Goal: Information Seeking & Learning: Learn about a topic

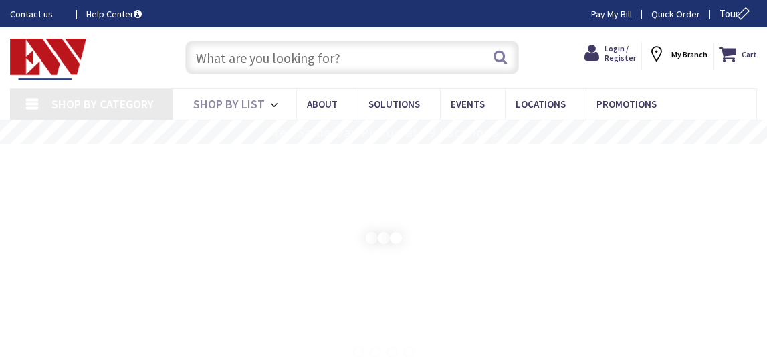
type input "CT-[GEOGRAPHIC_DATA], [GEOGRAPHIC_DATA]"
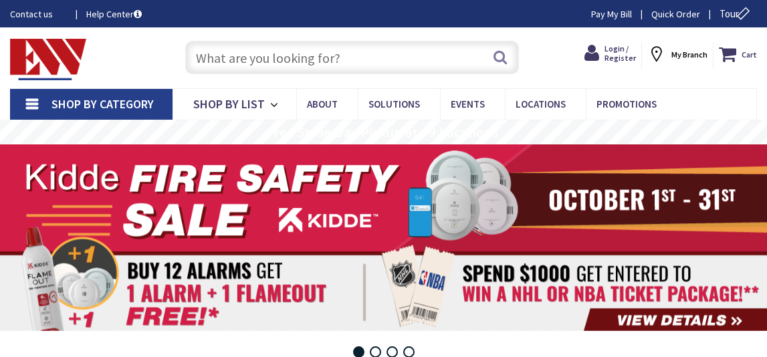
click at [224, 58] on input "text" at bounding box center [352, 57] width 334 height 33
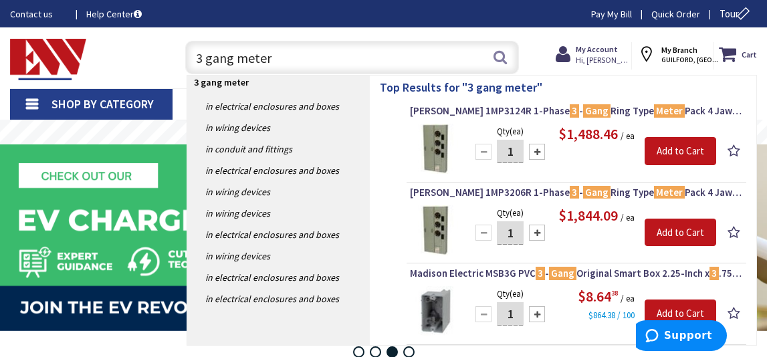
type input "3 gang meter"
click at [434, 149] on img at bounding box center [435, 149] width 50 height 50
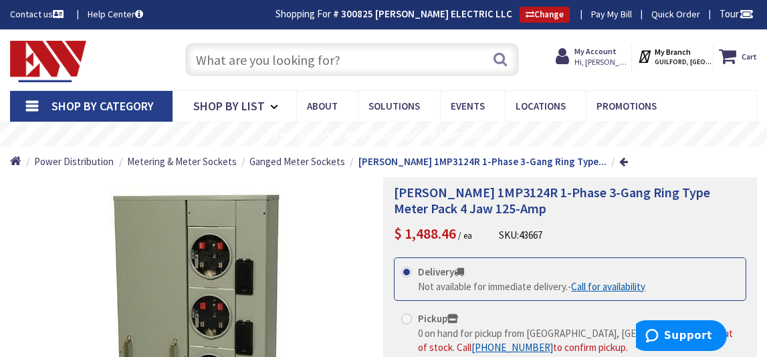
click at [208, 59] on input "text" at bounding box center [352, 59] width 334 height 33
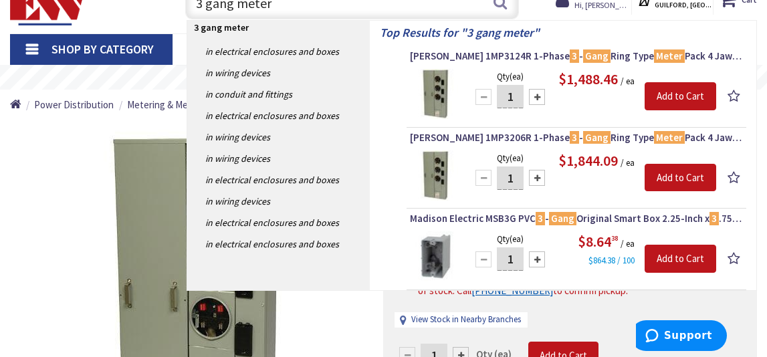
scroll to position [58, 0]
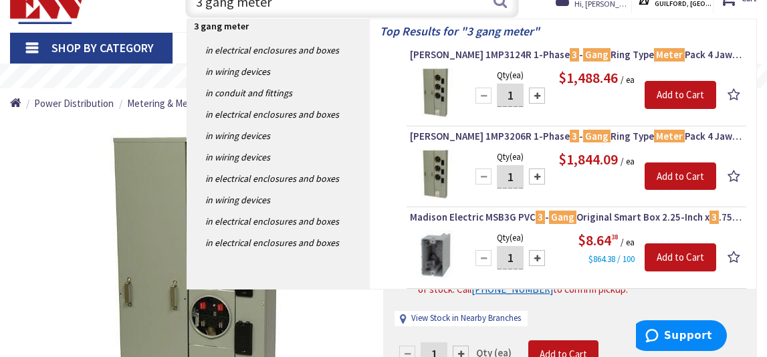
type input "3 gang meter"
click at [439, 171] on img at bounding box center [435, 174] width 50 height 50
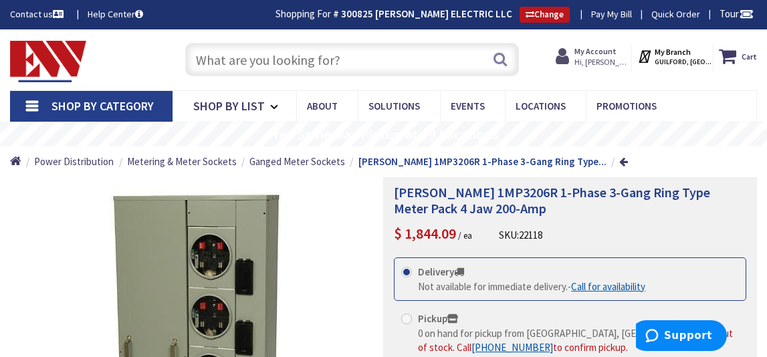
click at [616, 50] on strong "My Account" at bounding box center [595, 51] width 42 height 10
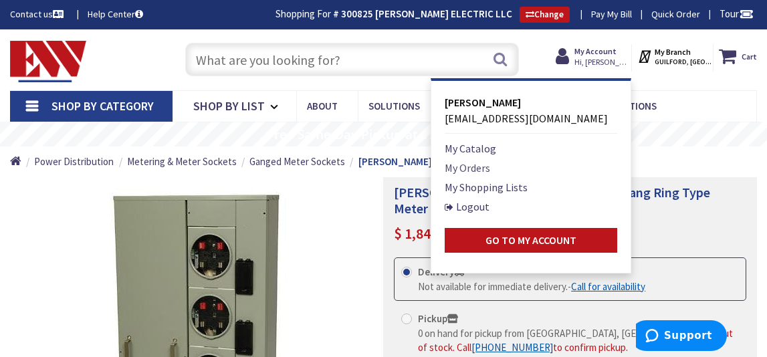
click at [484, 166] on link "My Orders" at bounding box center [467, 168] width 45 height 16
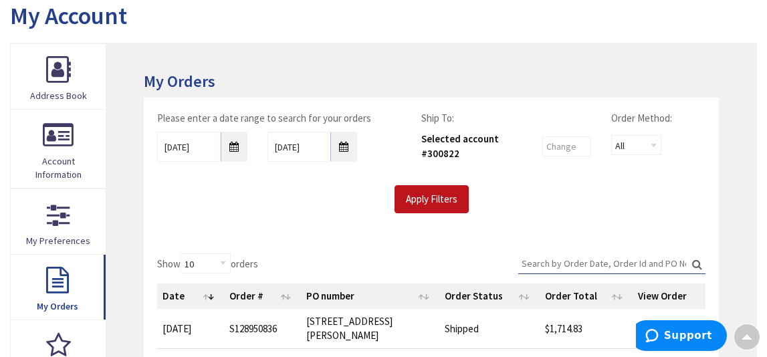
scroll to position [151, 0]
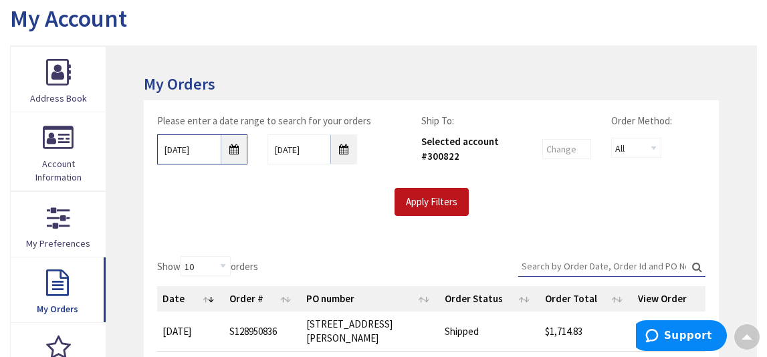
click at [234, 150] on input "10/1/2025" at bounding box center [202, 149] width 90 height 30
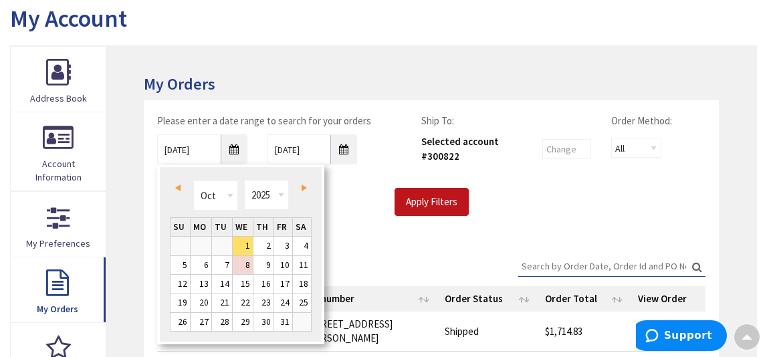
click at [179, 187] on span "Prev" at bounding box center [177, 188] width 5 height 7
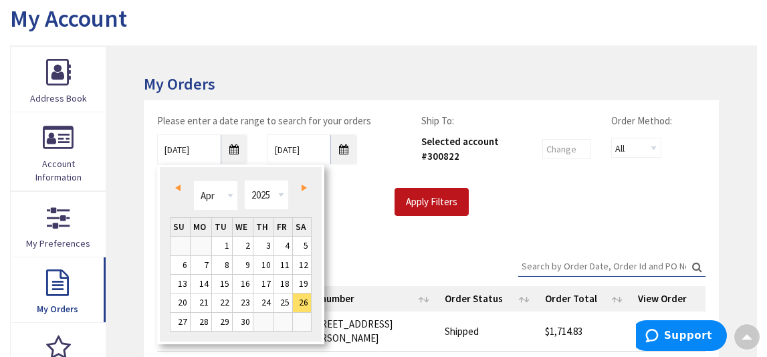
click at [179, 187] on span "Prev" at bounding box center [177, 188] width 5 height 7
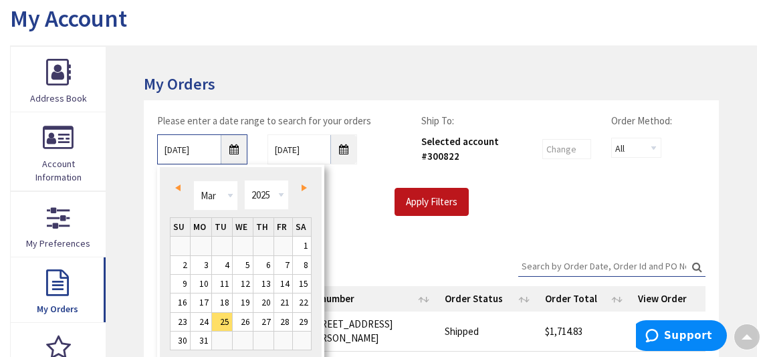
type input "02/24/2025"
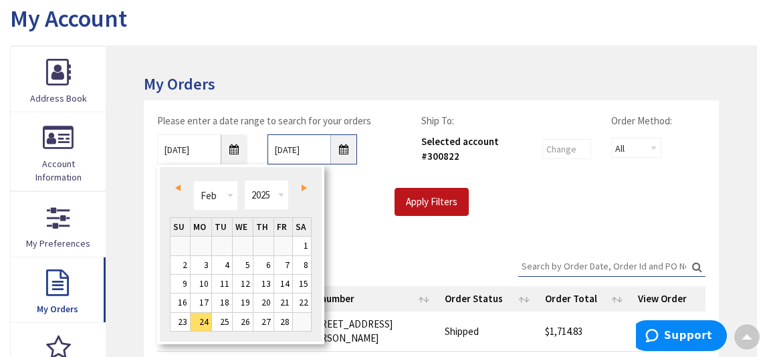
click at [344, 152] on input "10/8/2025" at bounding box center [312, 149] width 90 height 30
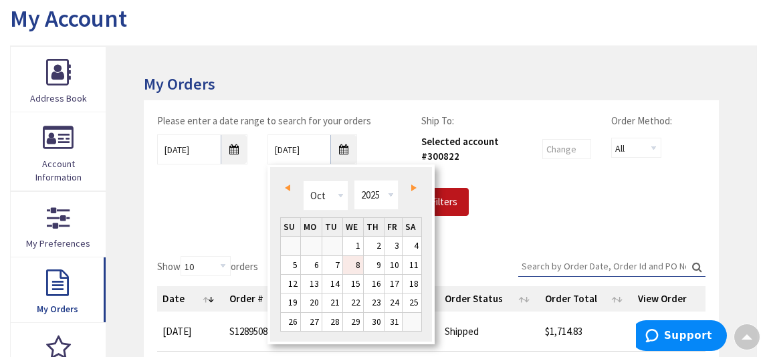
click at [412, 187] on span "Next" at bounding box center [413, 188] width 5 height 7
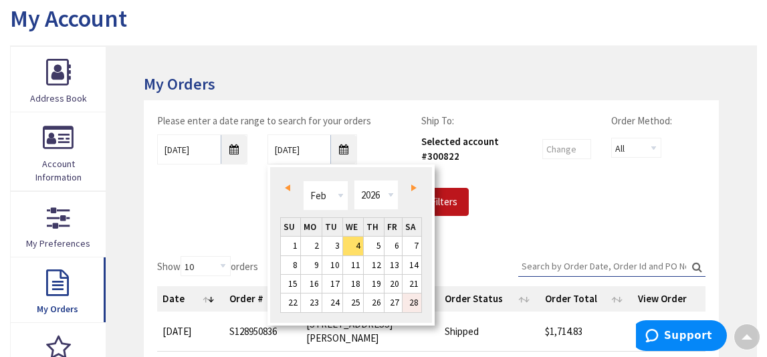
click at [417, 302] on link "28" at bounding box center [411, 302] width 19 height 18
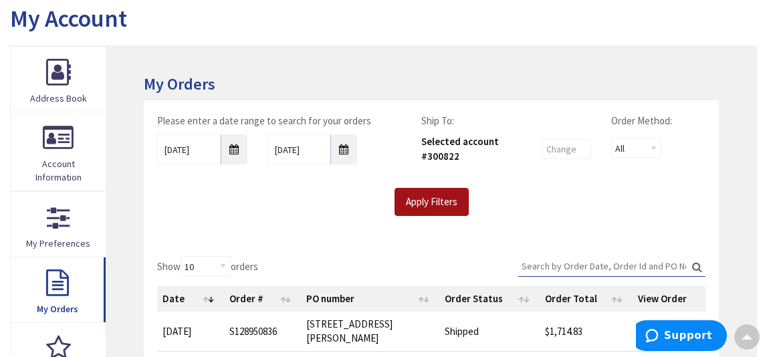
click at [429, 197] on input "Apply Filters" at bounding box center [431, 202] width 74 height 28
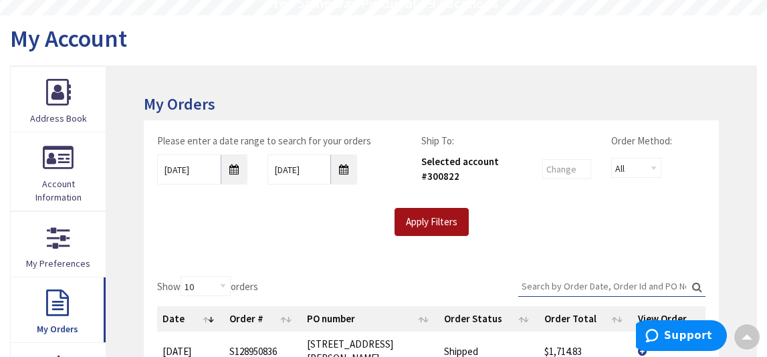
scroll to position [130, 0]
click at [431, 217] on input "Apply Filters" at bounding box center [431, 223] width 74 height 28
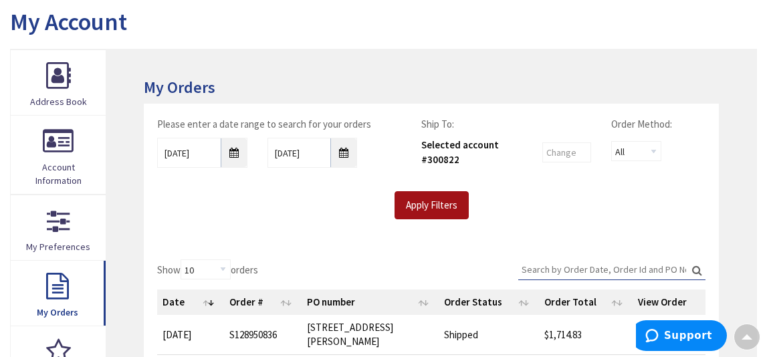
scroll to position [146, 0]
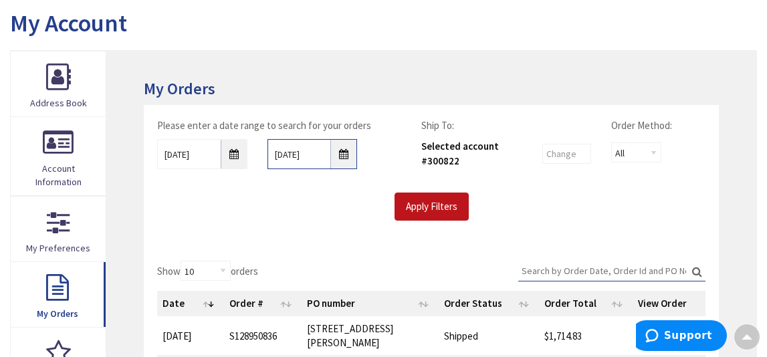
click at [343, 155] on input "02/28/2026" at bounding box center [312, 154] width 90 height 30
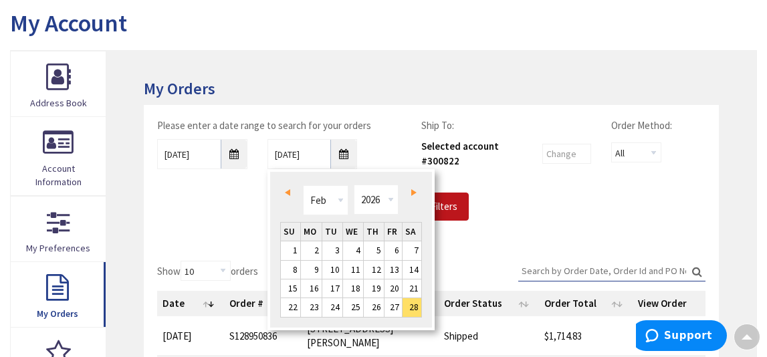
click at [289, 192] on span "Prev" at bounding box center [287, 192] width 5 height 7
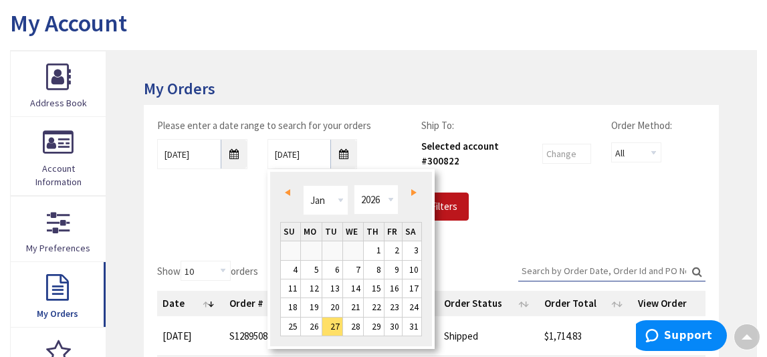
click at [288, 192] on span "Prev" at bounding box center [287, 192] width 5 height 7
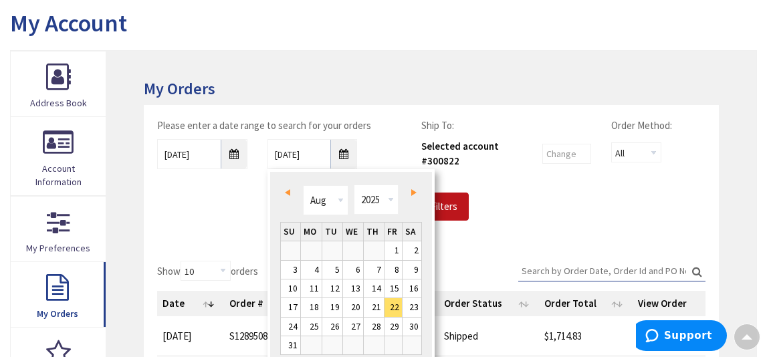
click at [288, 192] on span "Prev" at bounding box center [287, 192] width 5 height 7
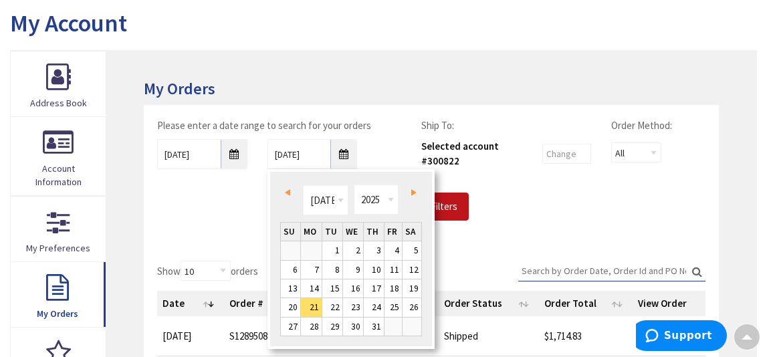
click at [288, 192] on span "Prev" at bounding box center [287, 192] width 5 height 7
click at [287, 191] on span "Prev" at bounding box center [287, 192] width 5 height 7
click at [288, 191] on span "Prev" at bounding box center [287, 192] width 5 height 7
click at [412, 192] on span "Next" at bounding box center [413, 192] width 5 height 7
click at [374, 251] on link "1" at bounding box center [374, 250] width 20 height 18
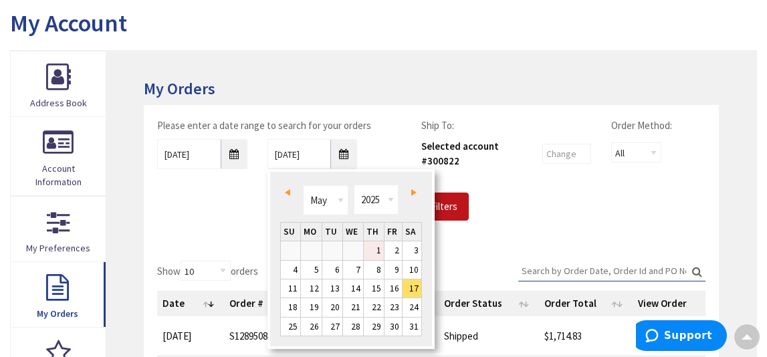
type input "05/01/2025"
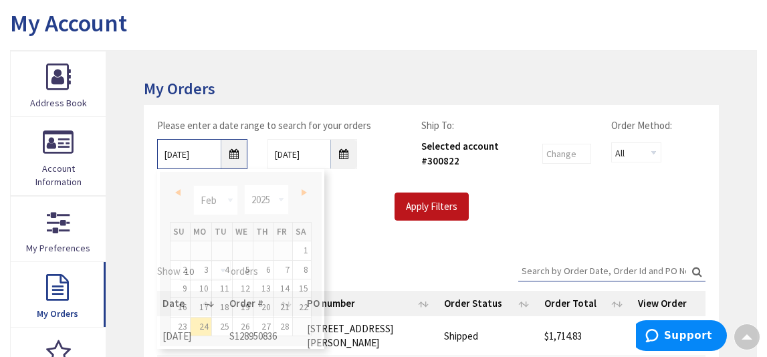
click at [235, 154] on input "02/24/2025" at bounding box center [202, 154] width 90 height 30
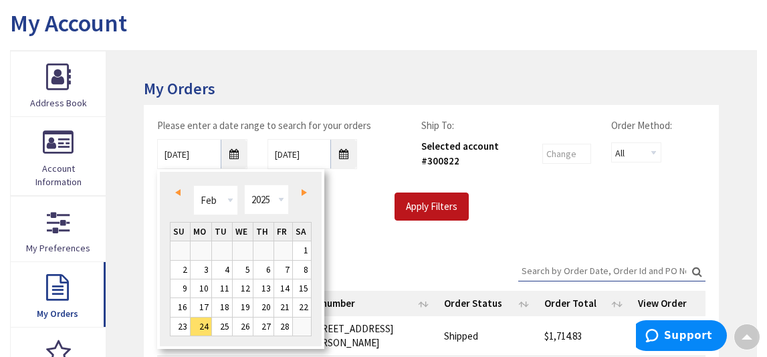
click at [302, 191] on span "Next" at bounding box center [304, 192] width 5 height 7
click at [221, 253] on link "1" at bounding box center [222, 250] width 20 height 18
type input "04/01/2025"
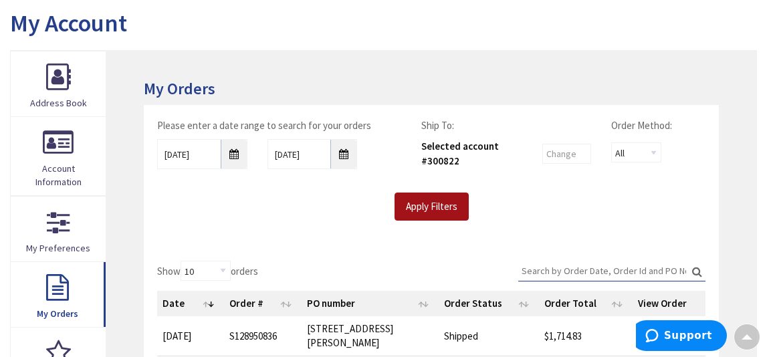
click at [433, 209] on input "Apply Filters" at bounding box center [431, 207] width 74 height 28
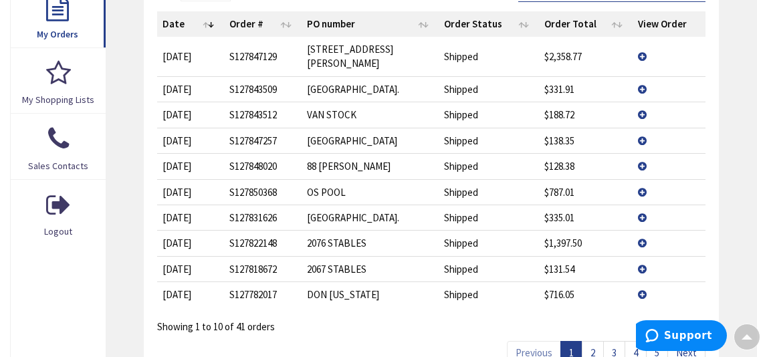
scroll to position [429, 0]
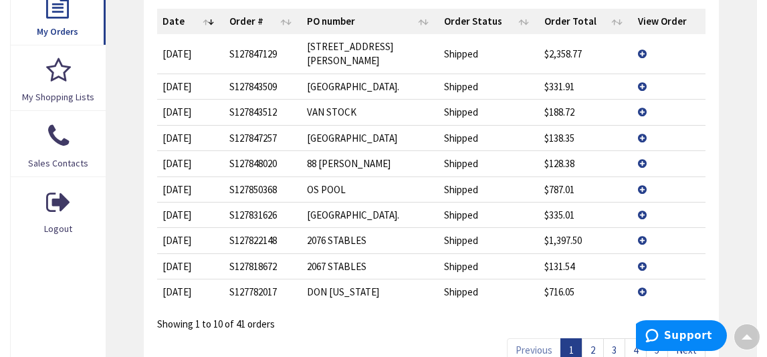
click at [594, 338] on link "2" at bounding box center [593, 349] width 22 height 23
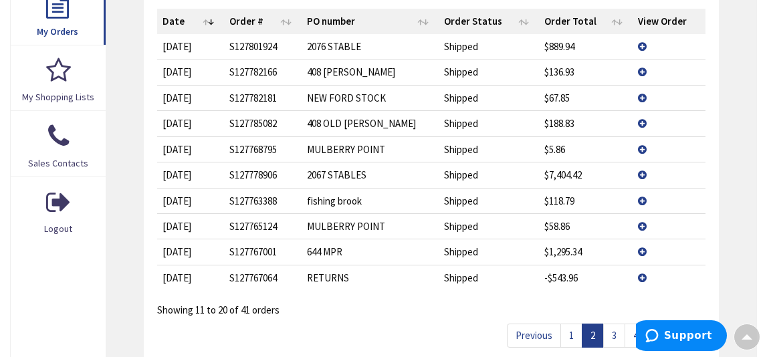
click at [617, 337] on link "3" at bounding box center [614, 335] width 22 height 23
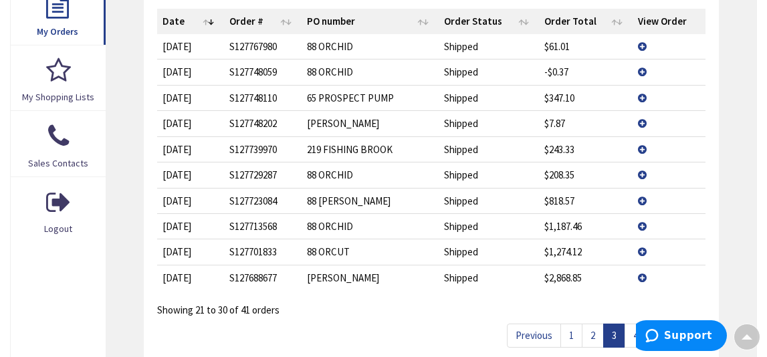
click at [643, 225] on td "View Details" at bounding box center [669, 225] width 74 height 25
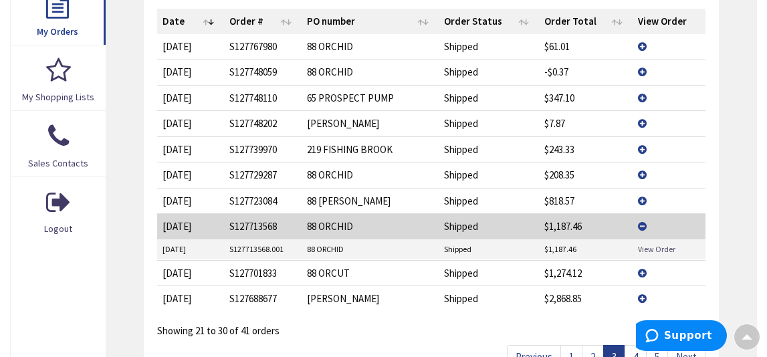
click at [651, 249] on link "View Order" at bounding box center [656, 248] width 37 height 11
click at [642, 298] on td "View Details" at bounding box center [669, 297] width 74 height 25
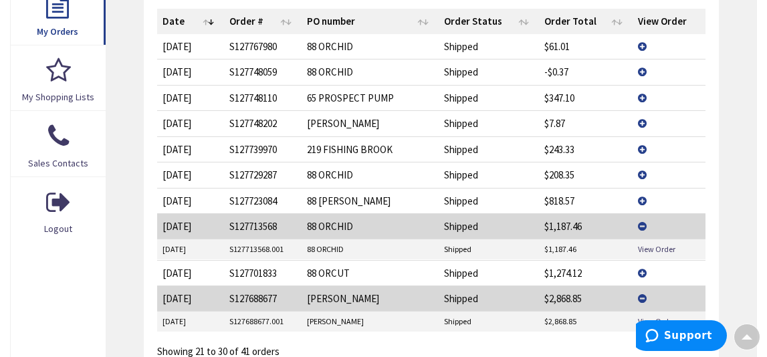
click at [640, 320] on div "Support" at bounding box center [678, 335] width 96 height 31
click at [568, 323] on td "$2,868.85" at bounding box center [585, 322] width 93 height 20
click at [642, 318] on link "View Order" at bounding box center [656, 321] width 37 height 11
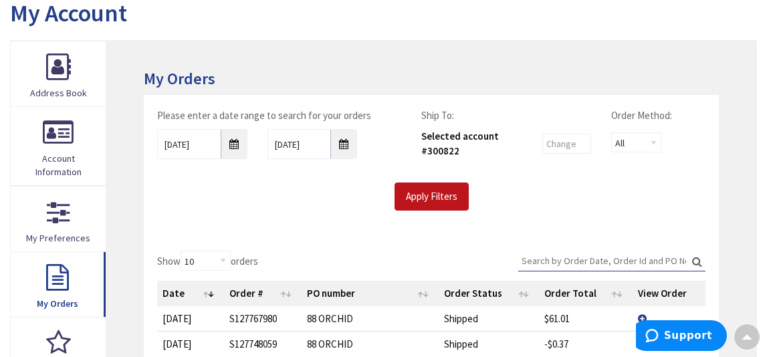
scroll to position [0, 0]
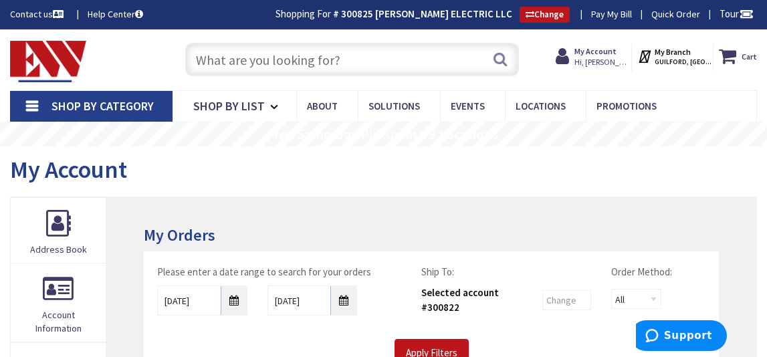
click at [341, 59] on input "text" at bounding box center [352, 59] width 334 height 33
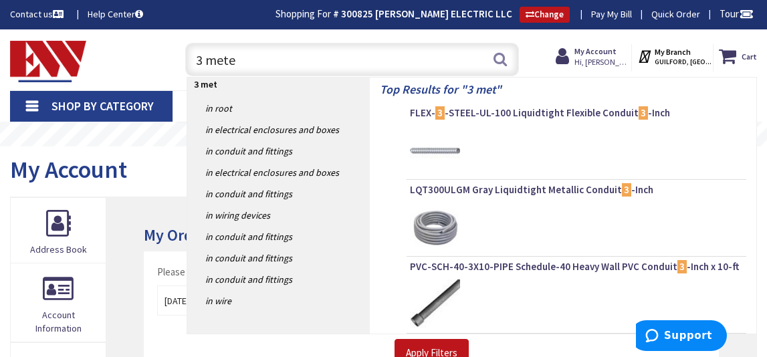
type input "3 meter"
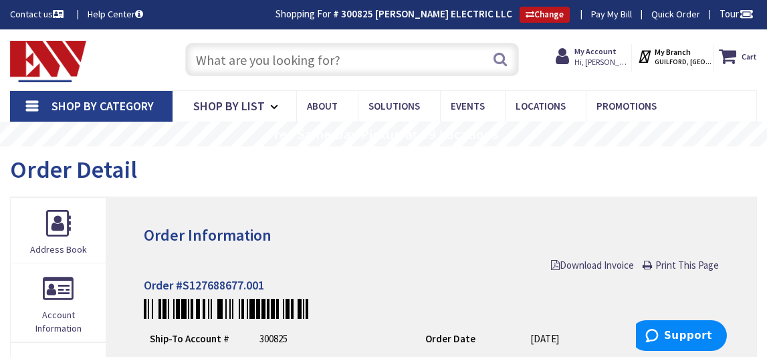
click at [233, 57] on input "text" at bounding box center [352, 59] width 334 height 33
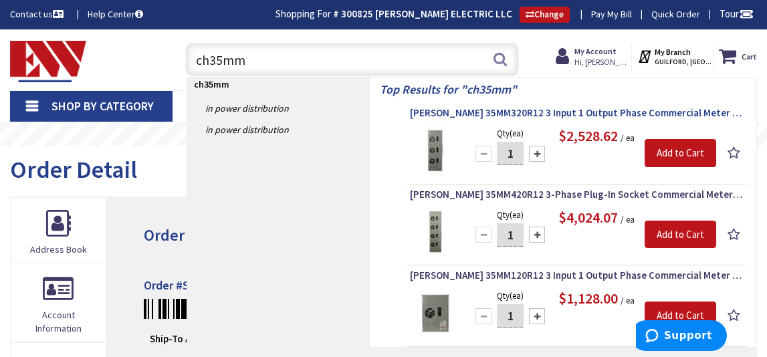
type input "ch35mm"
click at [473, 113] on span "Eaton 35MM320R12 3 Input 1 Output Phase Commercial Meter Stack Module 5 Jaw 3 S…" at bounding box center [576, 112] width 333 height 13
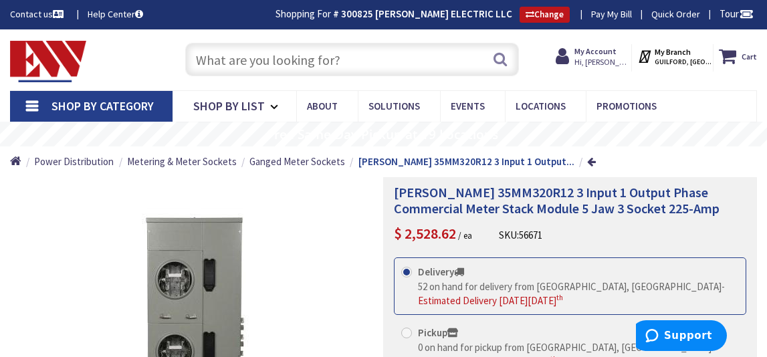
click at [233, 63] on input "text" at bounding box center [352, 59] width 334 height 33
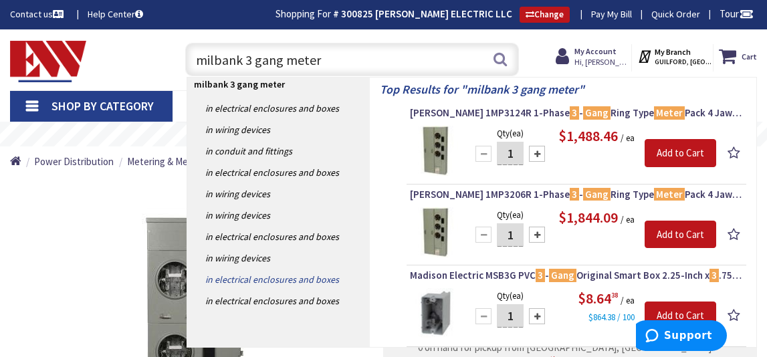
type input "milbank 3 gang meter"
click at [241, 278] on link "in Electrical Enclosures and Boxes" at bounding box center [278, 279] width 183 height 21
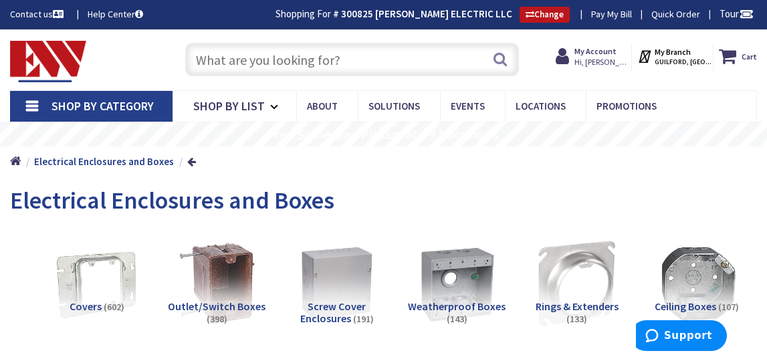
click at [217, 57] on input "text" at bounding box center [352, 59] width 334 height 33
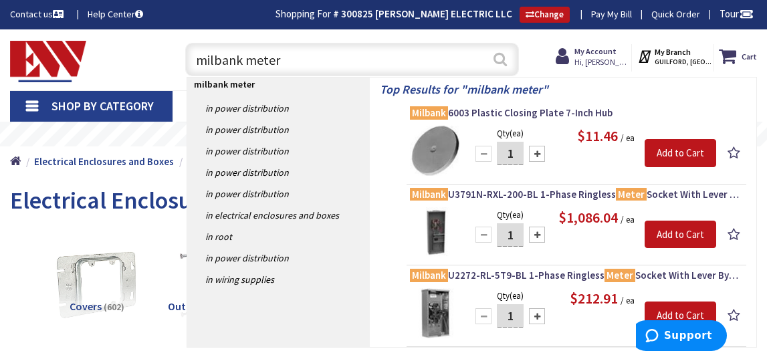
type input "milbank meter"
click at [498, 62] on button "Search" at bounding box center [499, 59] width 17 height 30
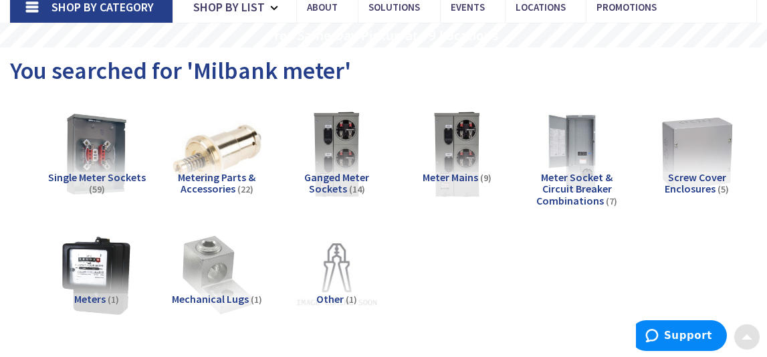
scroll to position [100, 0]
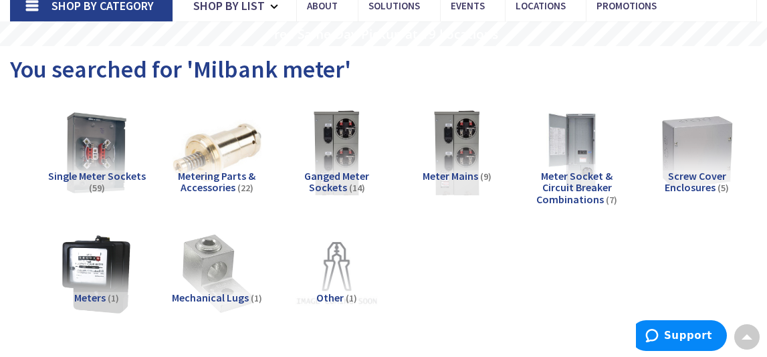
click at [326, 174] on span "Ganged Meter Sockets" at bounding box center [336, 181] width 65 height 25
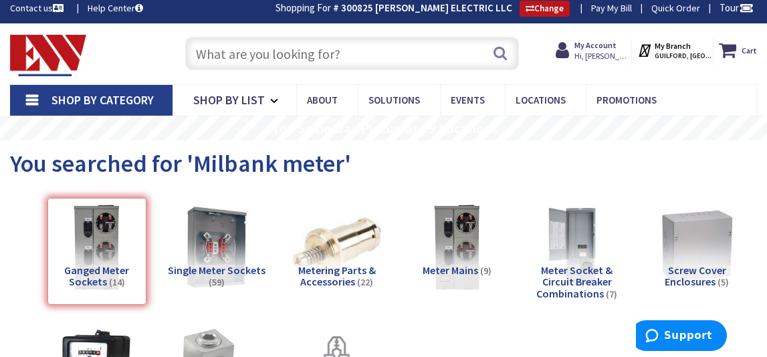
scroll to position [5, 0]
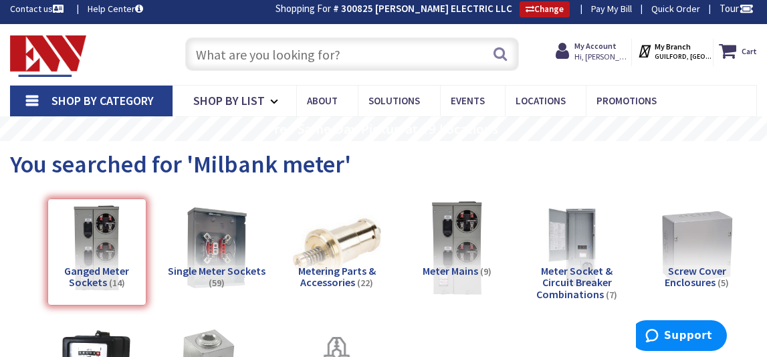
click at [455, 228] on img at bounding box center [457, 248] width 98 height 98
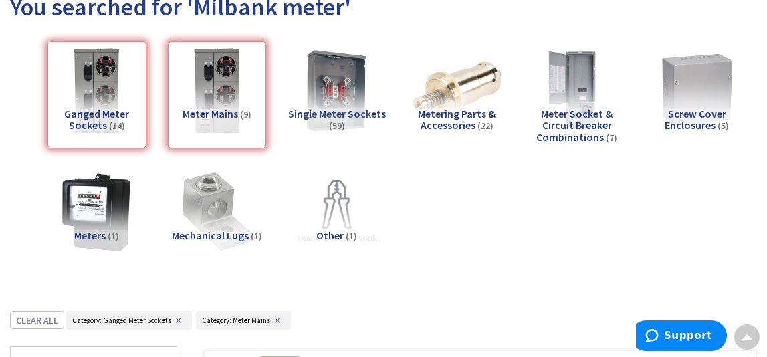
scroll to position [166, 0]
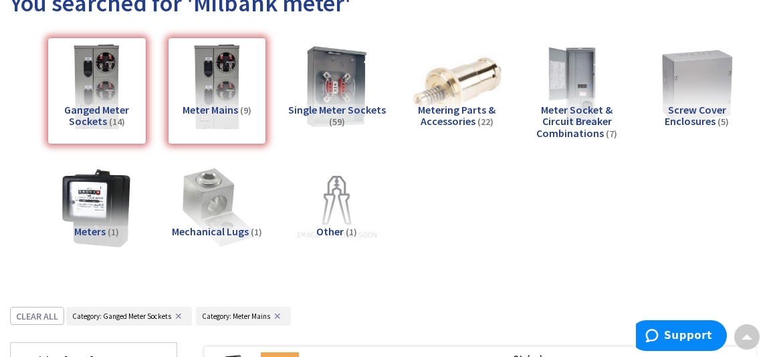
click at [564, 106] on span "Meter Socket & Circuit Breaker Combinations" at bounding box center [574, 121] width 76 height 37
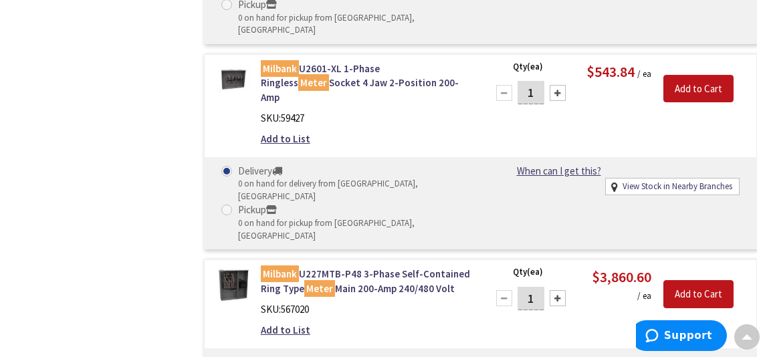
scroll to position [3275, 0]
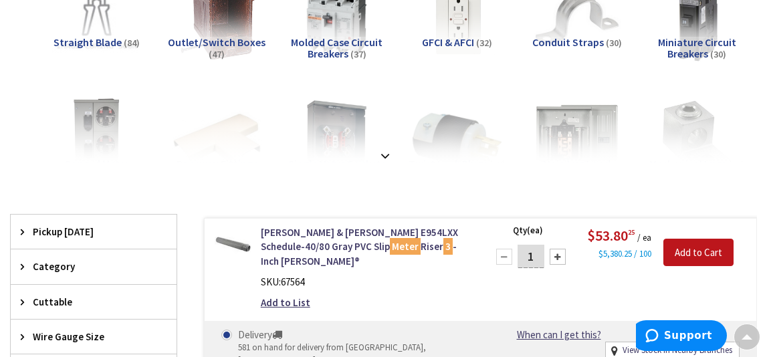
scroll to position [235, 0]
click at [385, 154] on strong at bounding box center [385, 155] width 16 height 15
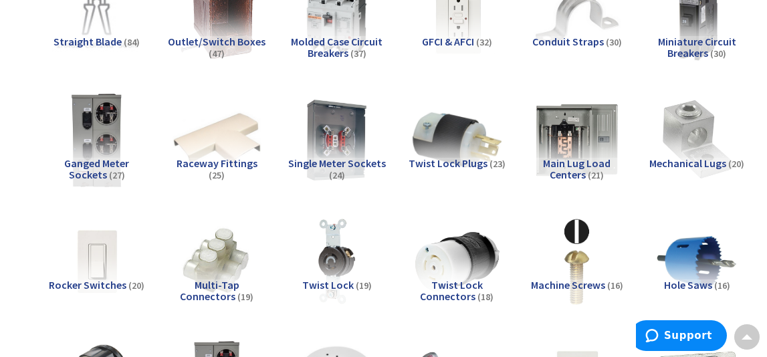
click at [102, 118] on img at bounding box center [97, 140] width 98 height 98
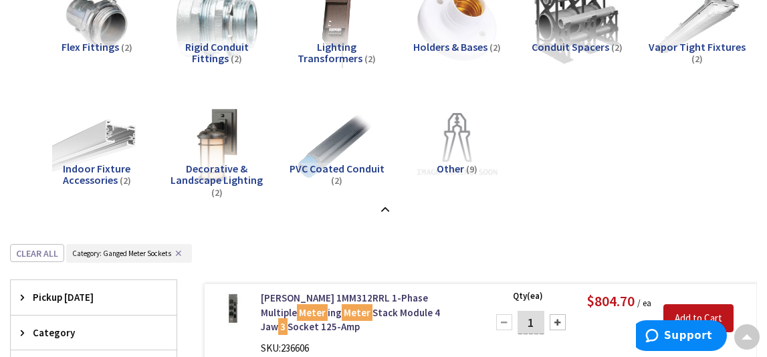
scroll to position [2298, 0]
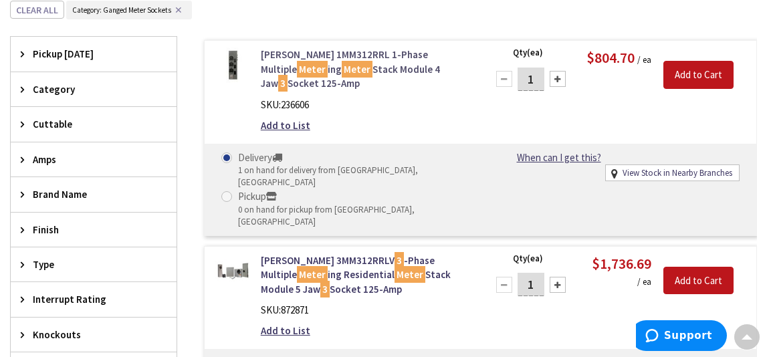
click at [323, 52] on link "Eaton 1MM312RRL 1-Phase Multiple Meter ing Meter Stack Module 4 Jaw 3 Socket 12…" at bounding box center [366, 68] width 210 height 43
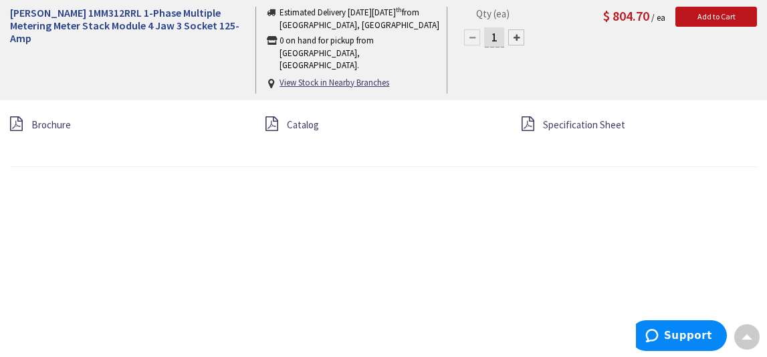
scroll to position [1218, 0]
click at [570, 120] on span "Specification Sheet" at bounding box center [584, 123] width 82 height 13
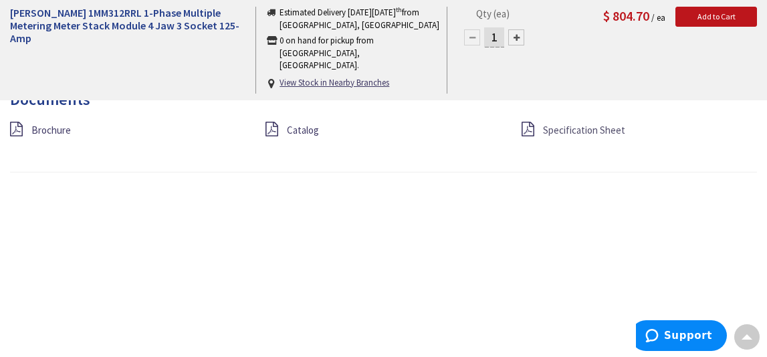
click at [550, 131] on span "Specification Sheet" at bounding box center [584, 130] width 82 height 13
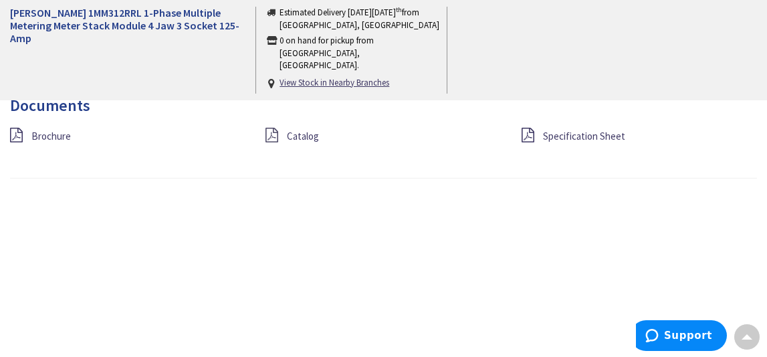
click at [272, 134] on icon at bounding box center [271, 135] width 13 height 15
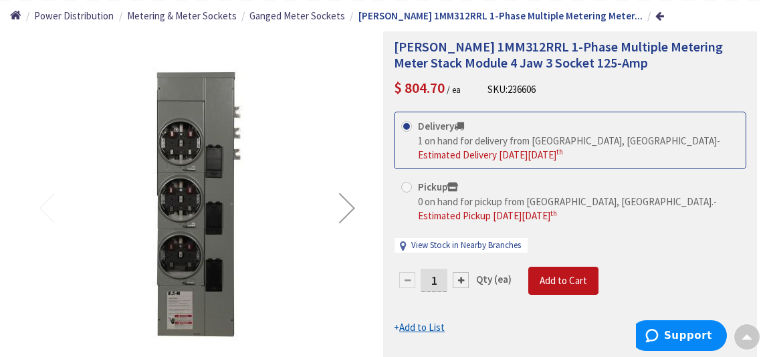
scroll to position [147, 0]
